Goal: Task Accomplishment & Management: Manage account settings

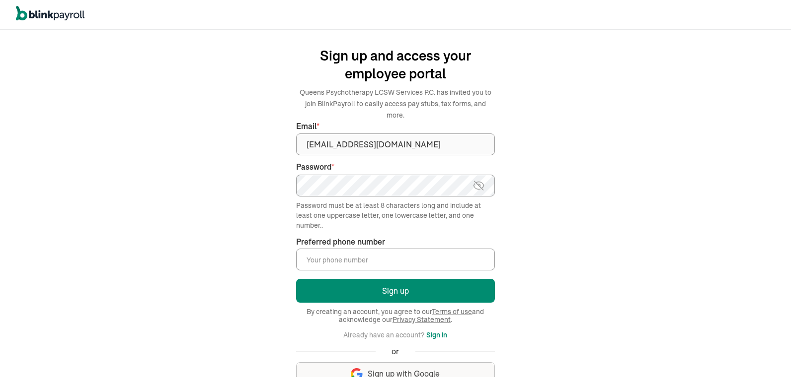
click at [477, 180] on img at bounding box center [478, 186] width 12 height 12
drag, startPoint x: 326, startPoint y: 249, endPoint x: 409, endPoint y: 256, distance: 83.7
click at [326, 249] on input "Preferred phone number *" at bounding box center [395, 260] width 199 height 22
type input "(347) 351-0423"
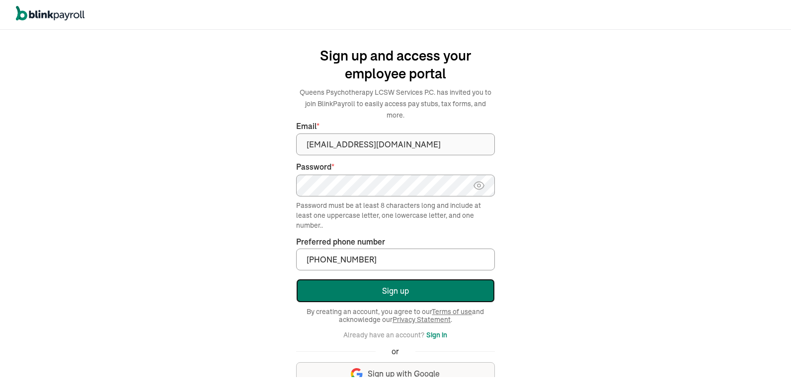
click at [398, 279] on button "Sign up" at bounding box center [395, 291] width 199 height 24
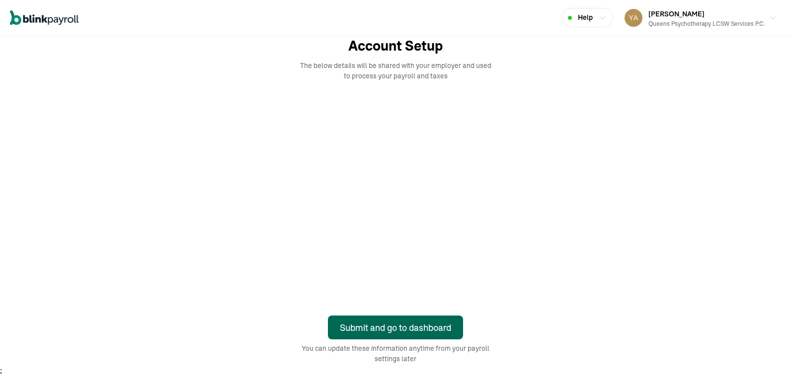
click at [428, 328] on div "Submit and go to dashboard" at bounding box center [395, 327] width 111 height 13
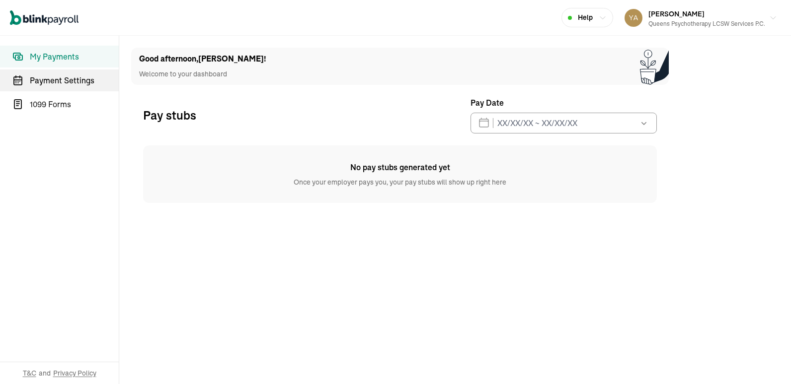
click at [87, 79] on span "Payment Settings" at bounding box center [74, 81] width 89 height 12
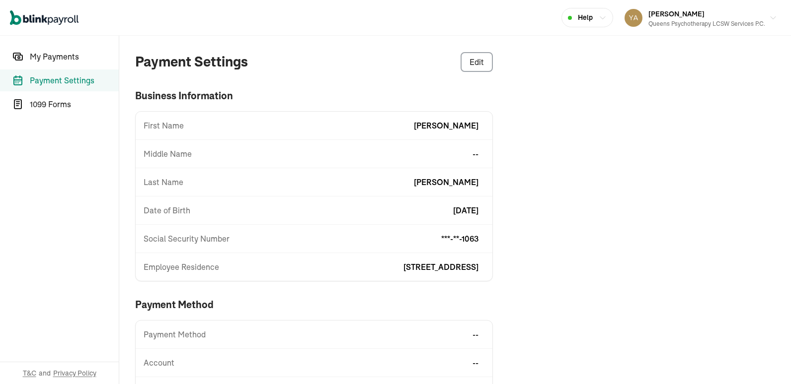
click at [307, 126] on div "First Name Anna" at bounding box center [314, 126] width 357 height 12
click at [458, 208] on span "[DATE]" at bounding box center [465, 211] width 25 height 12
click at [173, 211] on span "Date of Birth" at bounding box center [167, 211] width 47 height 12
click at [484, 208] on div "Date of Birth 6/5/1952" at bounding box center [314, 211] width 357 height 12
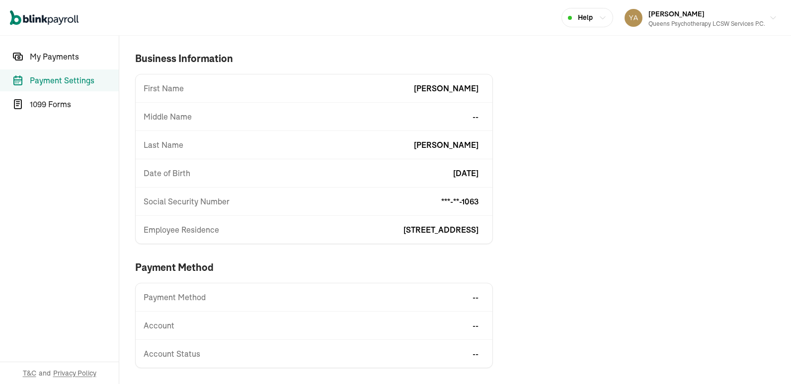
click at [163, 172] on span "Date of Birth" at bounding box center [167, 173] width 47 height 12
click at [463, 172] on span "[DATE]" at bounding box center [465, 173] width 25 height 12
click at [459, 173] on span "[DATE]" at bounding box center [465, 173] width 25 height 12
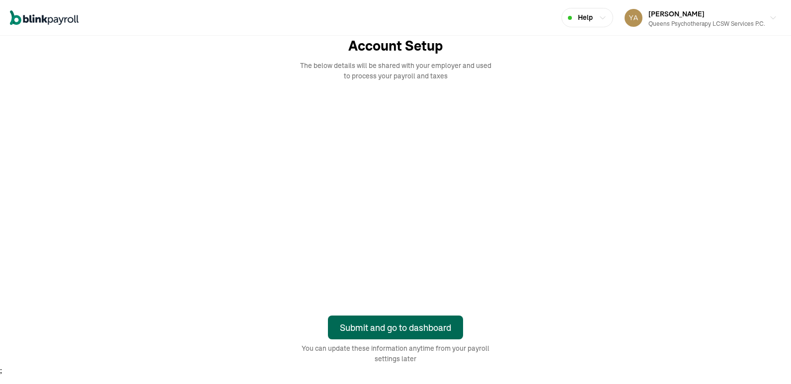
click at [428, 328] on div "Submit and go to dashboard" at bounding box center [395, 327] width 111 height 13
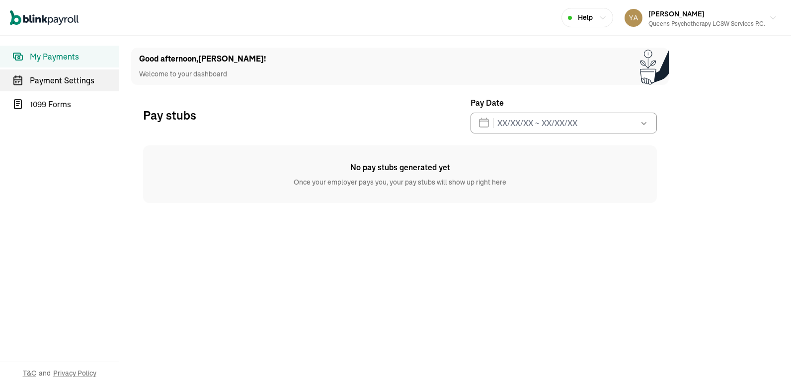
click at [87, 79] on span "Payment Settings" at bounding box center [74, 81] width 89 height 12
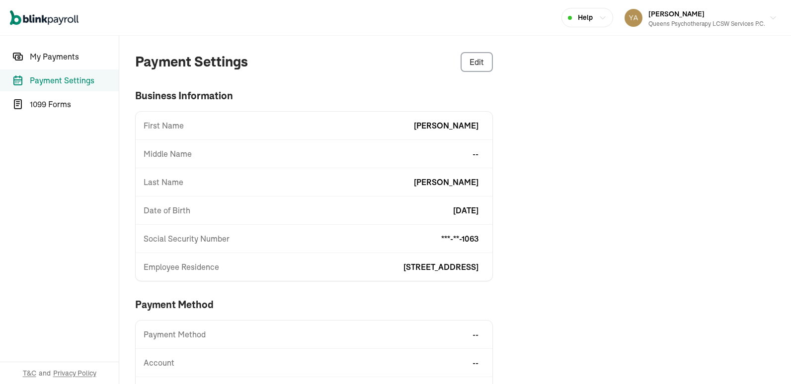
click at [307, 126] on div "First Name Anna" at bounding box center [314, 126] width 357 height 12
click at [458, 208] on span "[DATE]" at bounding box center [465, 211] width 25 height 12
click at [173, 211] on span "Date of Birth" at bounding box center [167, 211] width 47 height 12
click at [484, 208] on div "Date of Birth 6/5/1952" at bounding box center [314, 211] width 357 height 12
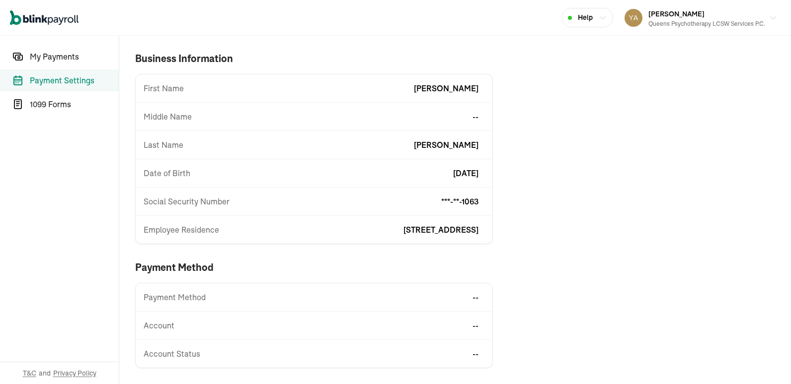
click at [163, 172] on span "Date of Birth" at bounding box center [167, 173] width 47 height 12
click at [463, 172] on span "[DATE]" at bounding box center [465, 173] width 25 height 12
click at [459, 173] on span "[DATE]" at bounding box center [465, 173] width 25 height 12
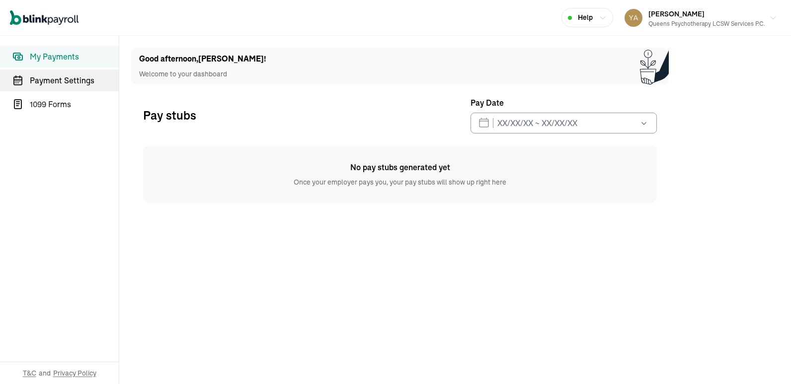
click at [83, 79] on span "Payment Settings" at bounding box center [74, 81] width 89 height 12
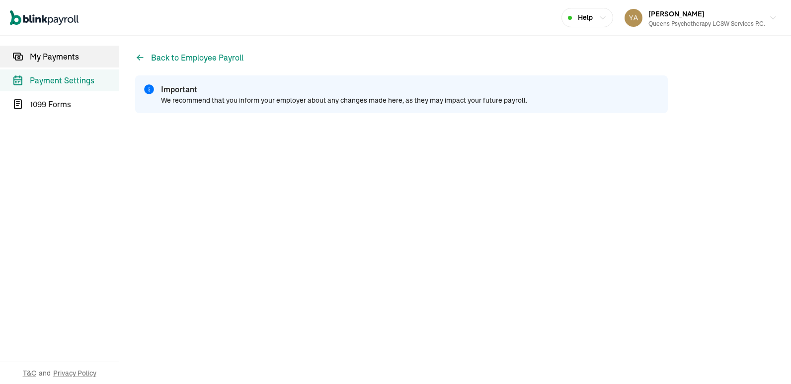
click at [69, 60] on span "My Payments" at bounding box center [74, 57] width 89 height 12
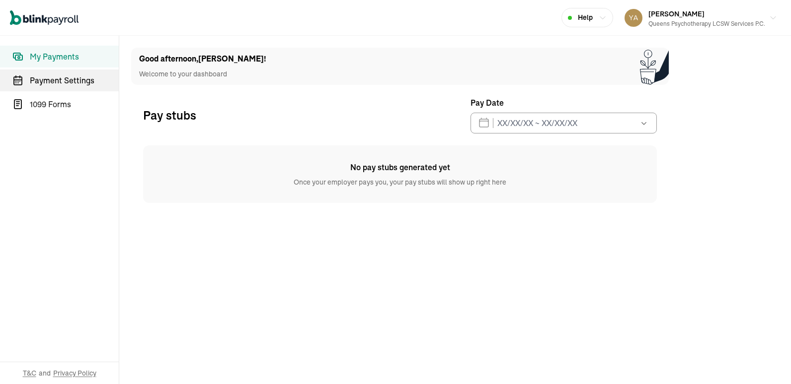
click at [75, 80] on span "Payment Settings" at bounding box center [74, 81] width 89 height 12
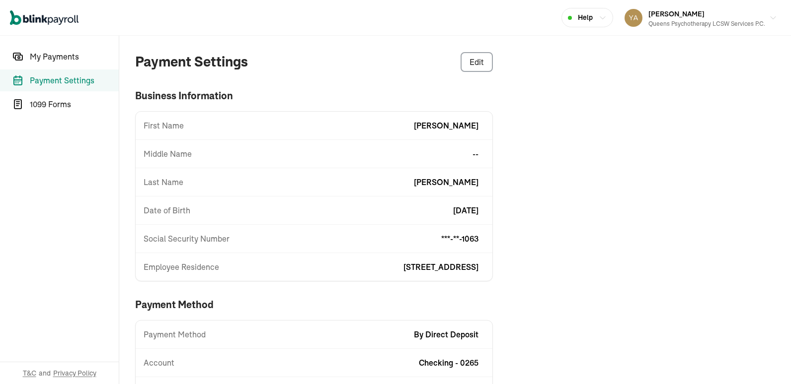
click at [403, 266] on span "2751 S Ocean DR Apt 10075 Hollywood, FL, 33019" at bounding box center [440, 267] width 75 height 12
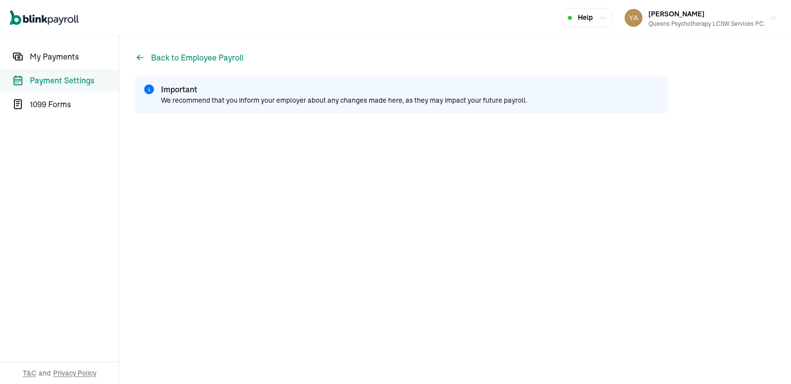
click at [80, 79] on span "Payment Settings" at bounding box center [74, 81] width 89 height 12
click at [67, 80] on span "Payment Settings" at bounding box center [74, 81] width 89 height 12
click at [69, 60] on span "My Payments" at bounding box center [74, 57] width 89 height 12
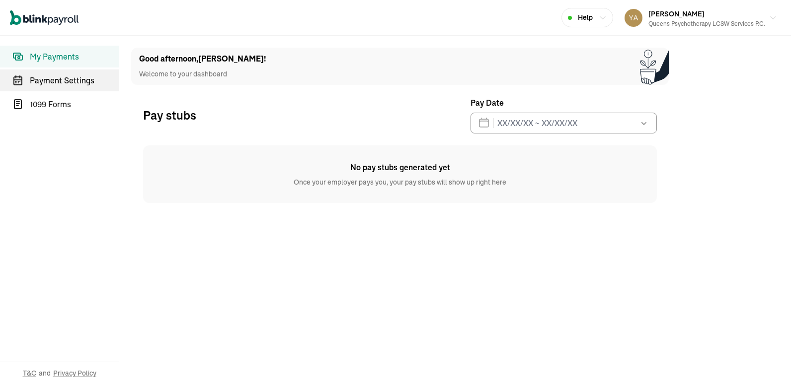
click at [75, 80] on span "Payment Settings" at bounding box center [74, 81] width 89 height 12
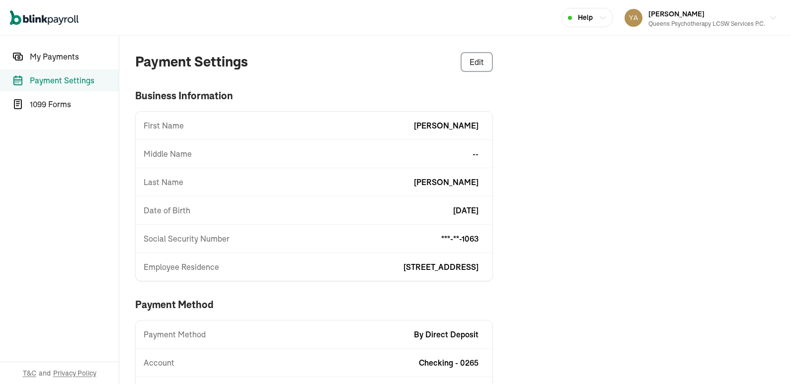
click at [403, 266] on span "[STREET_ADDRESS]" at bounding box center [440, 267] width 75 height 12
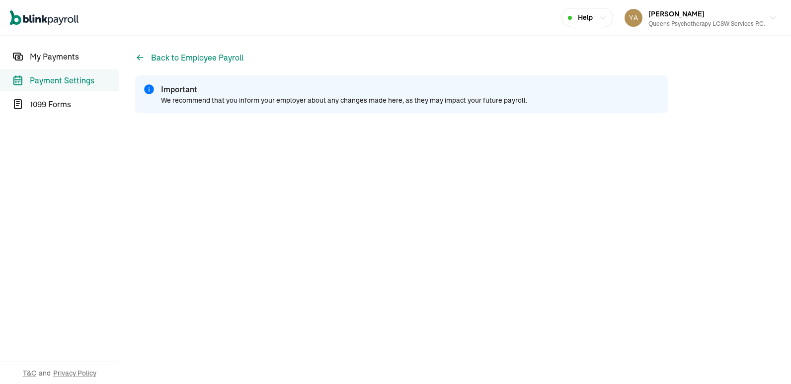
click at [80, 79] on span "Payment Settings" at bounding box center [74, 81] width 89 height 12
click at [67, 80] on span "Payment Settings" at bounding box center [74, 81] width 89 height 12
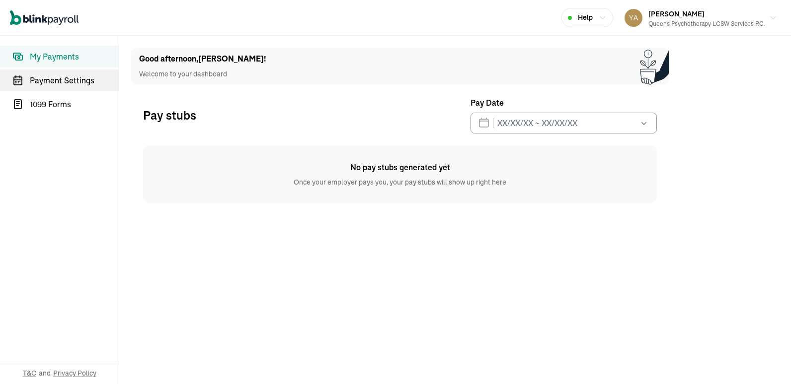
click at [73, 77] on span "Payment Settings" at bounding box center [74, 81] width 89 height 12
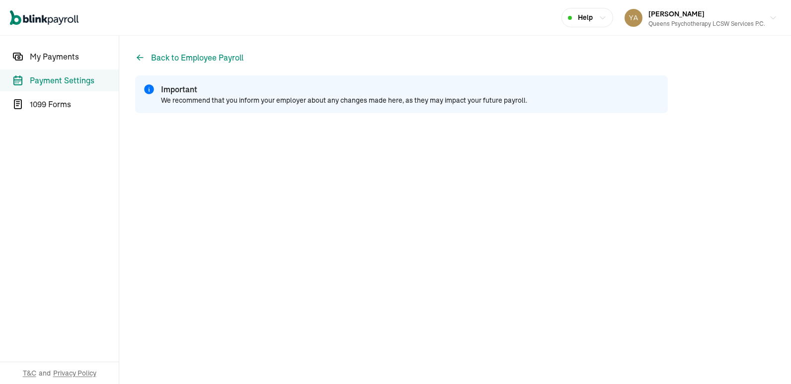
click at [75, 80] on span "Payment Settings" at bounding box center [74, 81] width 89 height 12
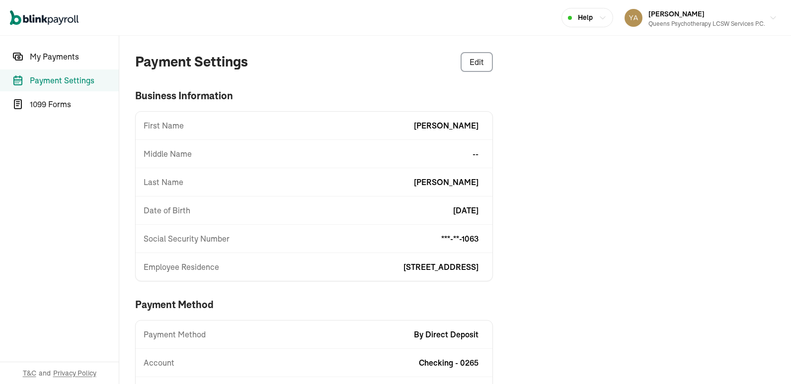
click at [403, 264] on span "[STREET_ADDRESS]" at bounding box center [440, 267] width 75 height 12
click at [403, 266] on span "[STREET_ADDRESS]" at bounding box center [440, 267] width 75 height 12
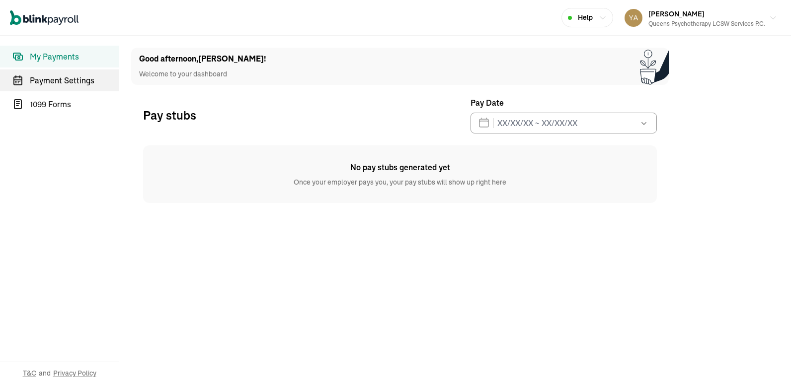
click at [73, 77] on span "Payment Settings" at bounding box center [74, 81] width 89 height 12
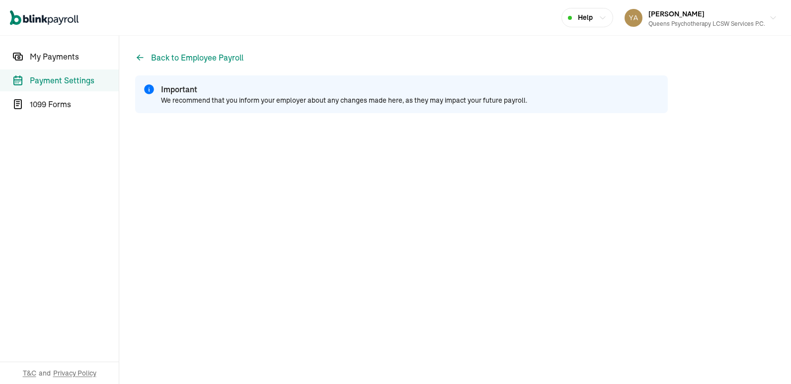
click at [75, 80] on span "Payment Settings" at bounding box center [74, 81] width 89 height 12
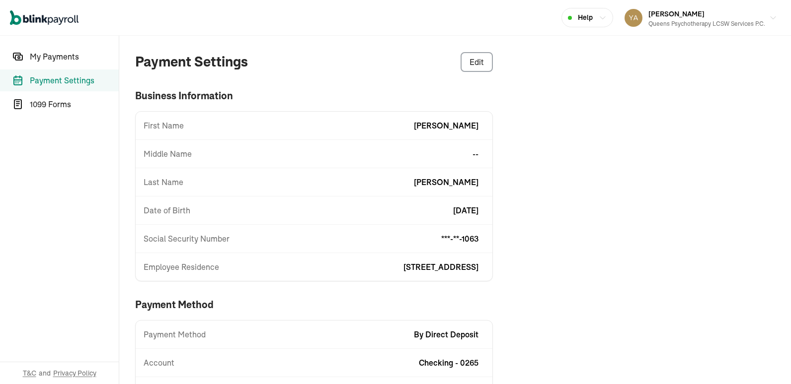
click at [403, 264] on span "[STREET_ADDRESS]" at bounding box center [440, 267] width 75 height 12
click at [403, 266] on span "[STREET_ADDRESS]" at bounding box center [440, 267] width 75 height 12
